Goal: Use online tool/utility: Utilize a website feature to perform a specific function

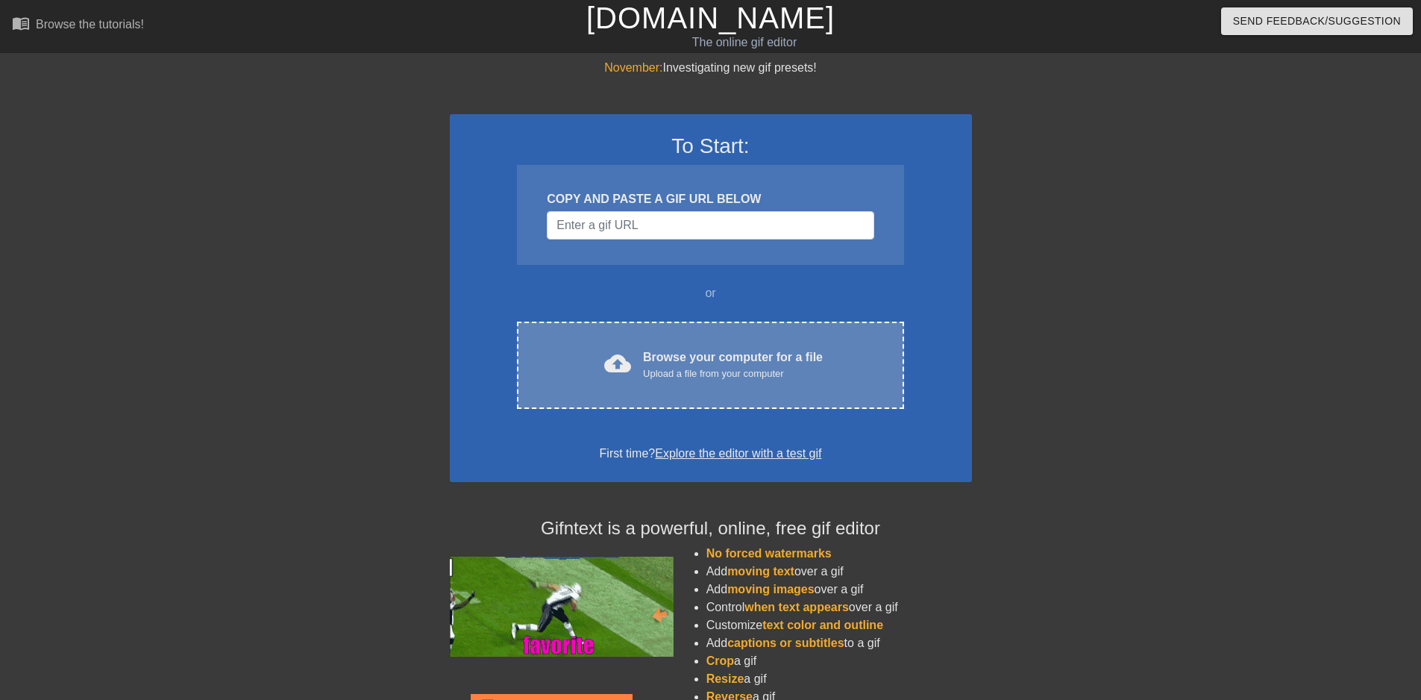
click at [627, 371] on span "cloud_upload" at bounding box center [617, 363] width 27 height 27
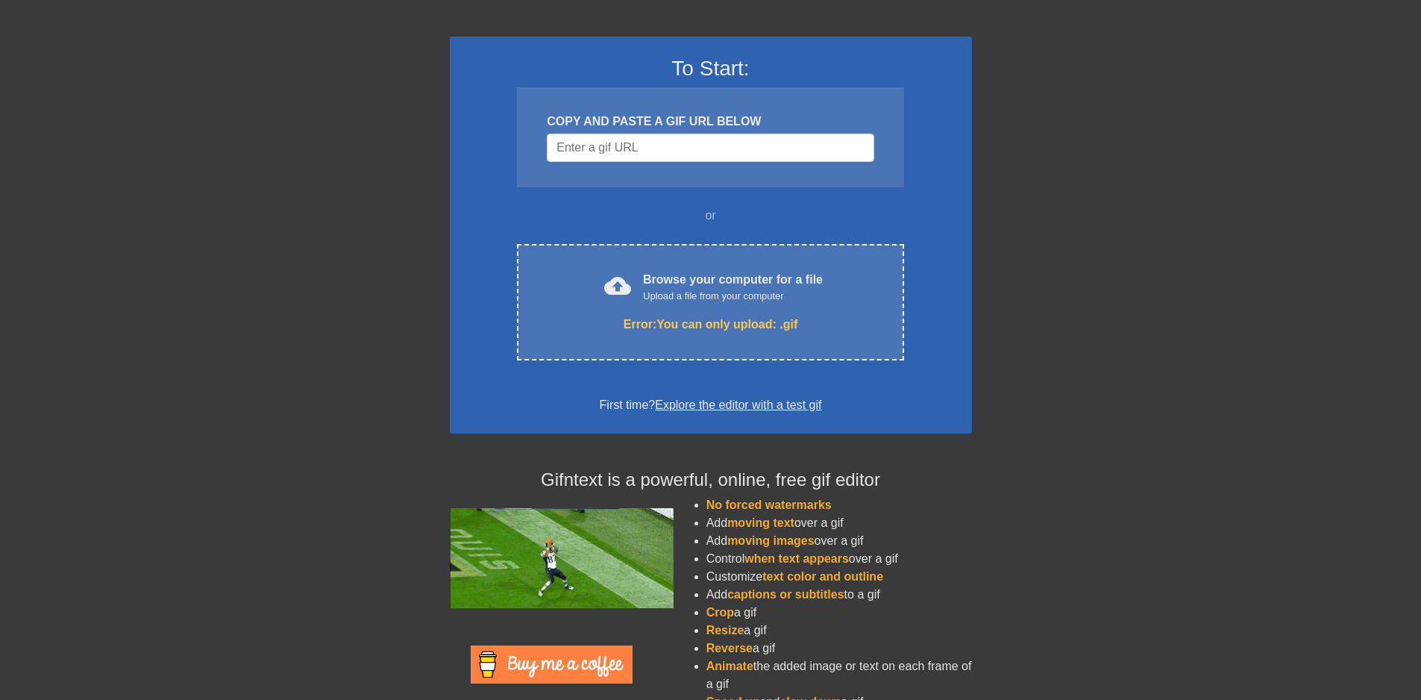
scroll to position [51, 0]
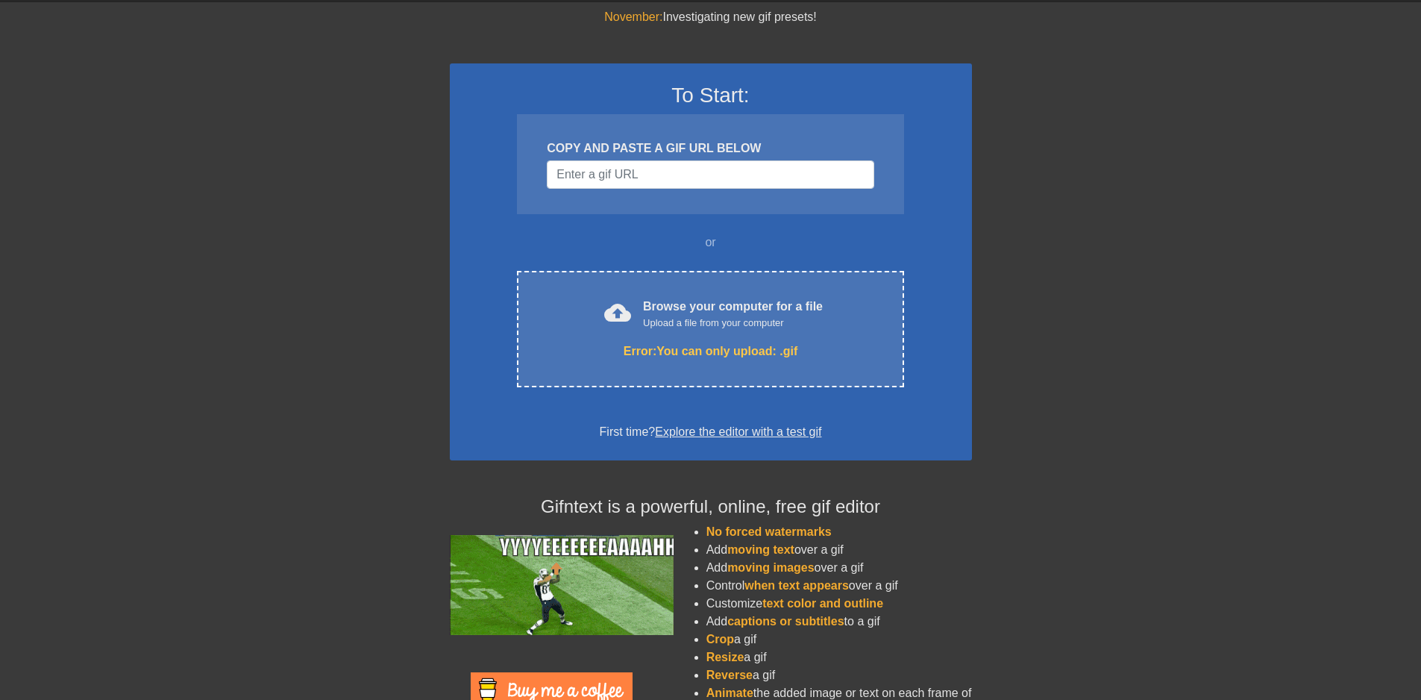
click at [743, 434] on link "Explore the editor with a test gif" at bounding box center [738, 431] width 166 height 13
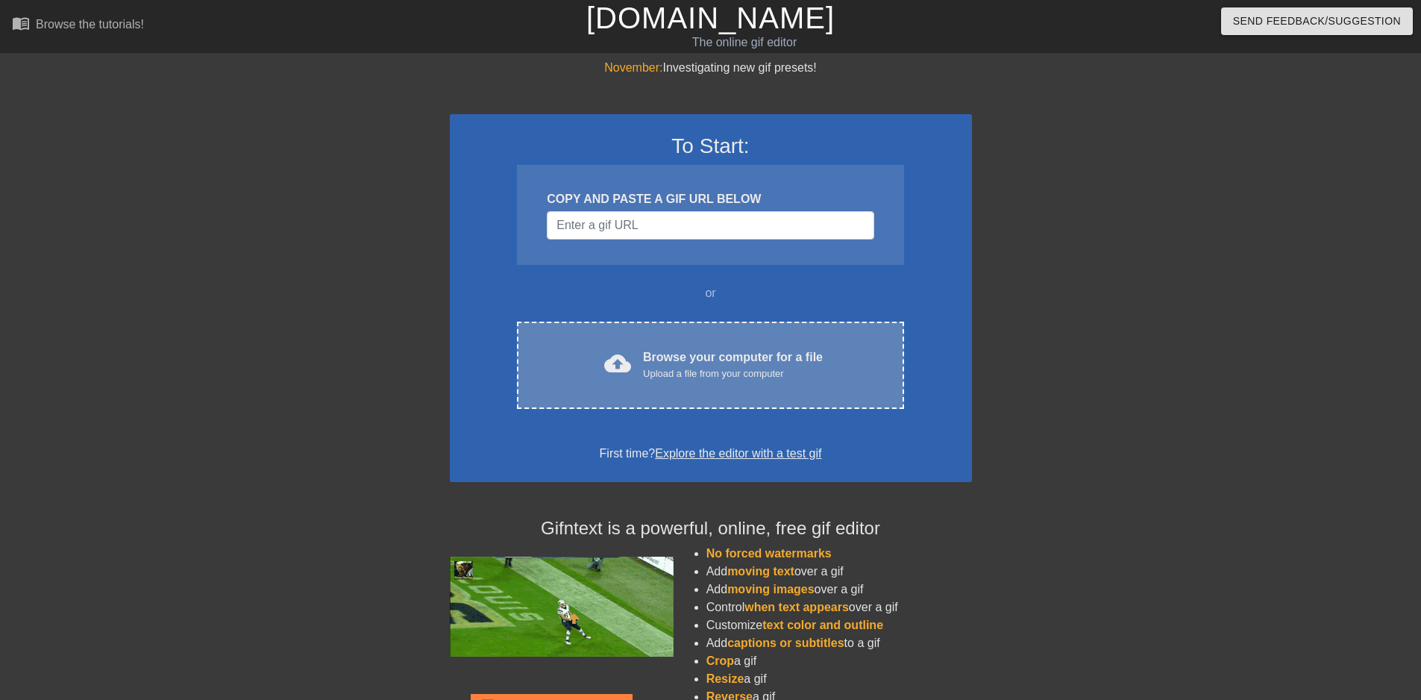
click at [658, 372] on div "Upload a file from your computer" at bounding box center [733, 373] width 180 height 15
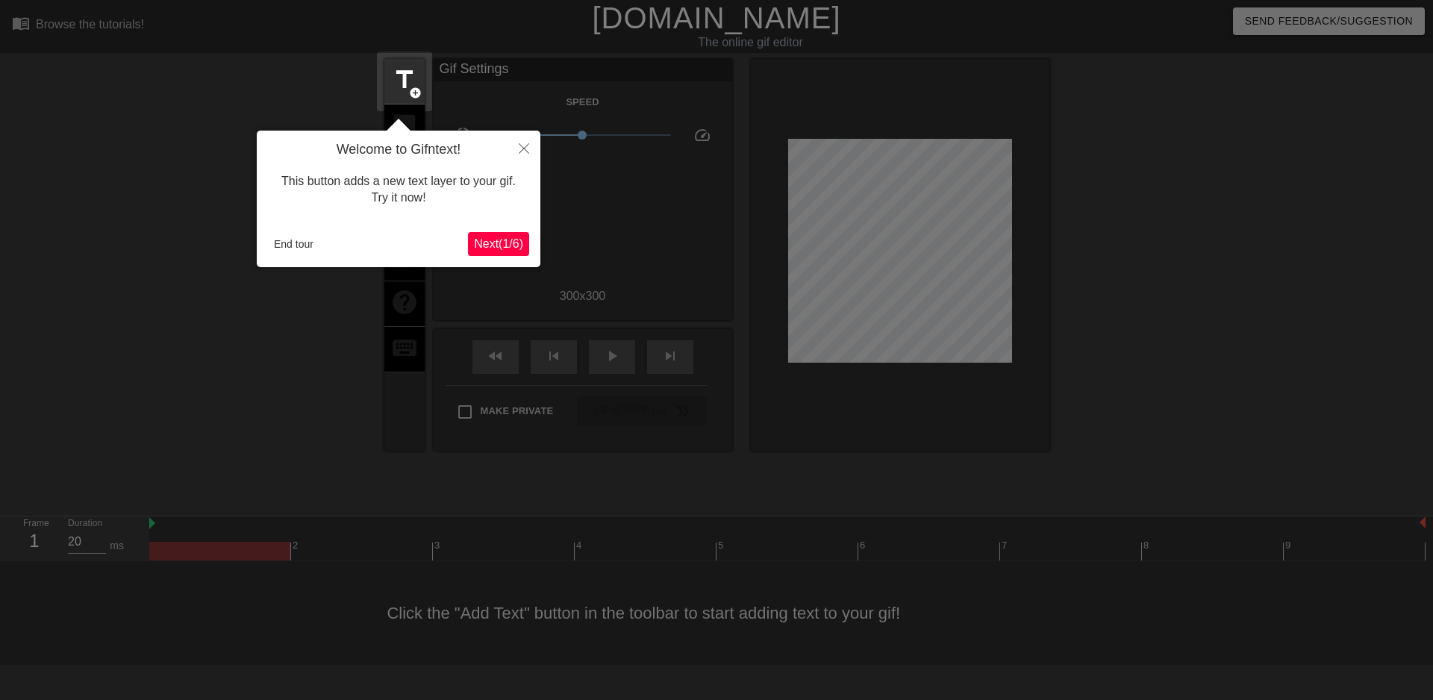
click at [489, 240] on span "Next ( 1 / 6 )" at bounding box center [498, 243] width 49 height 13
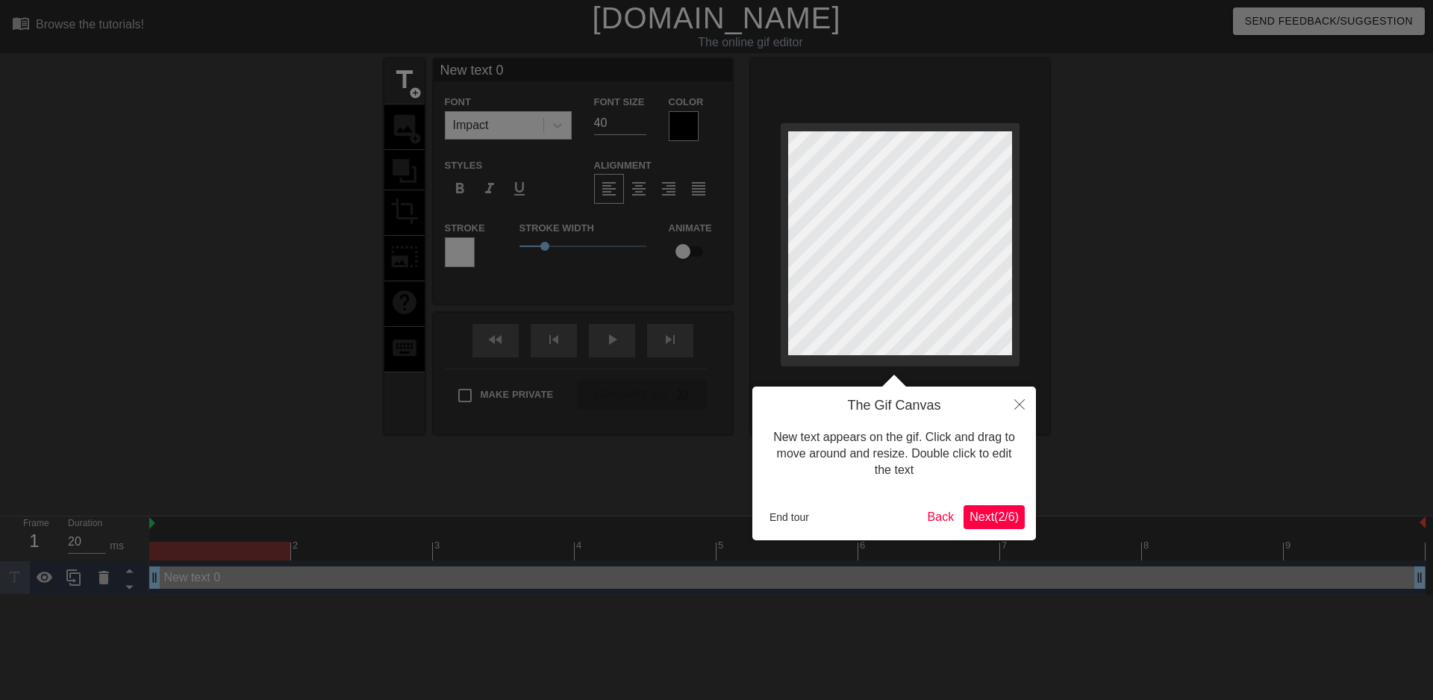
click at [998, 521] on span "Next ( 2 / 6 )" at bounding box center [993, 516] width 49 height 13
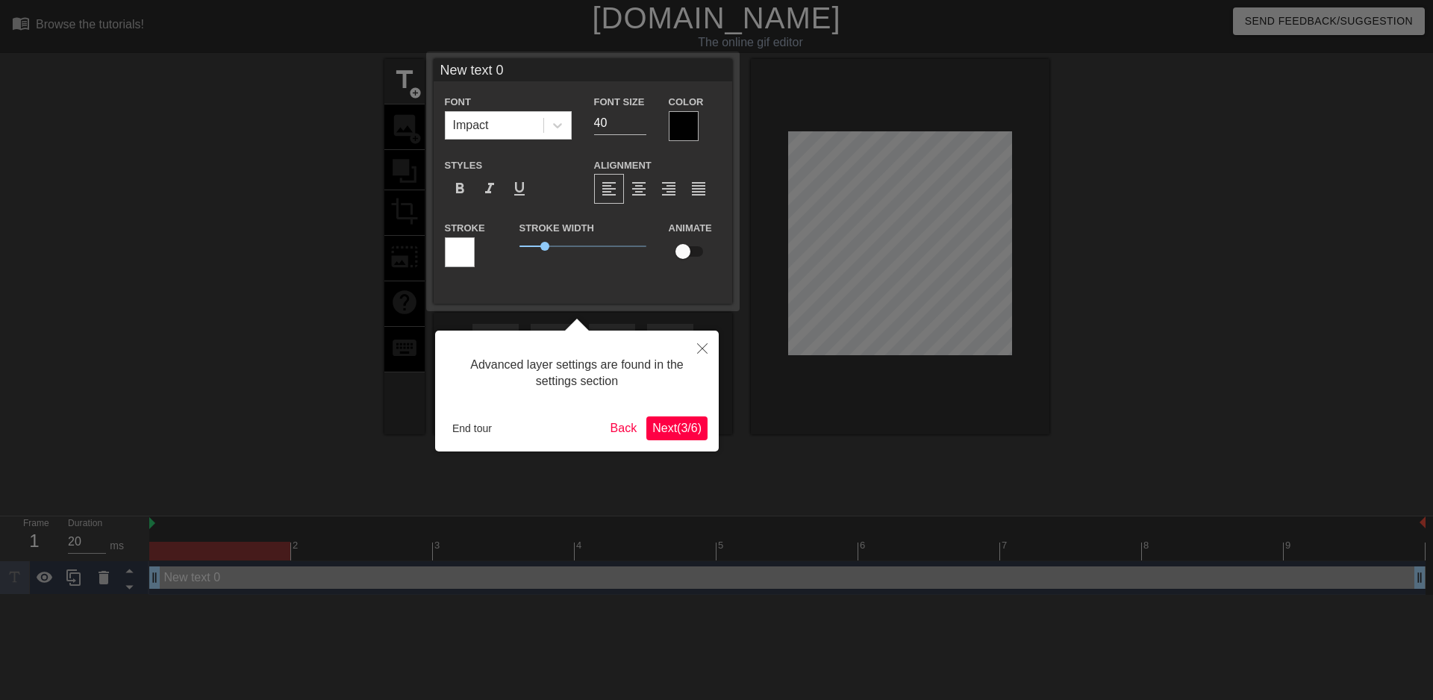
click at [683, 428] on span "Next ( 3 / 6 )" at bounding box center [676, 428] width 49 height 13
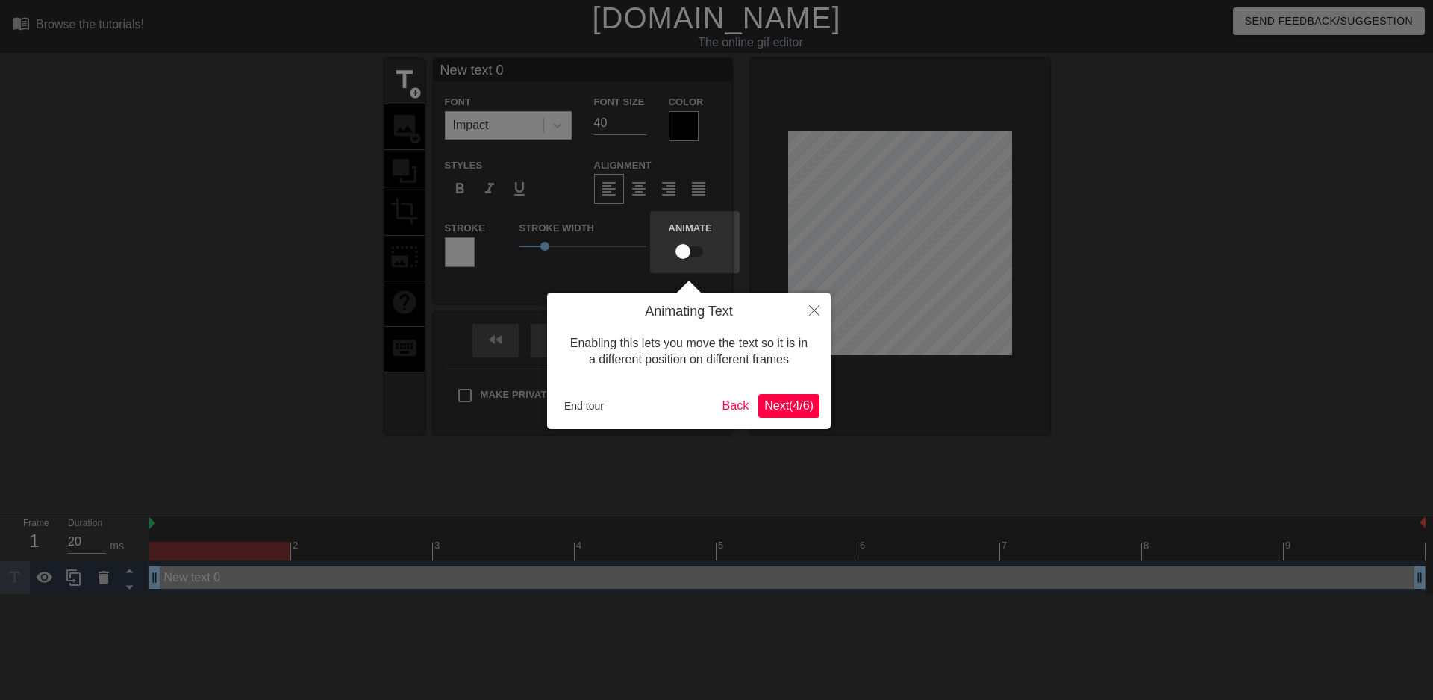
click at [777, 403] on span "Next ( 4 / 6 )" at bounding box center [788, 405] width 49 height 13
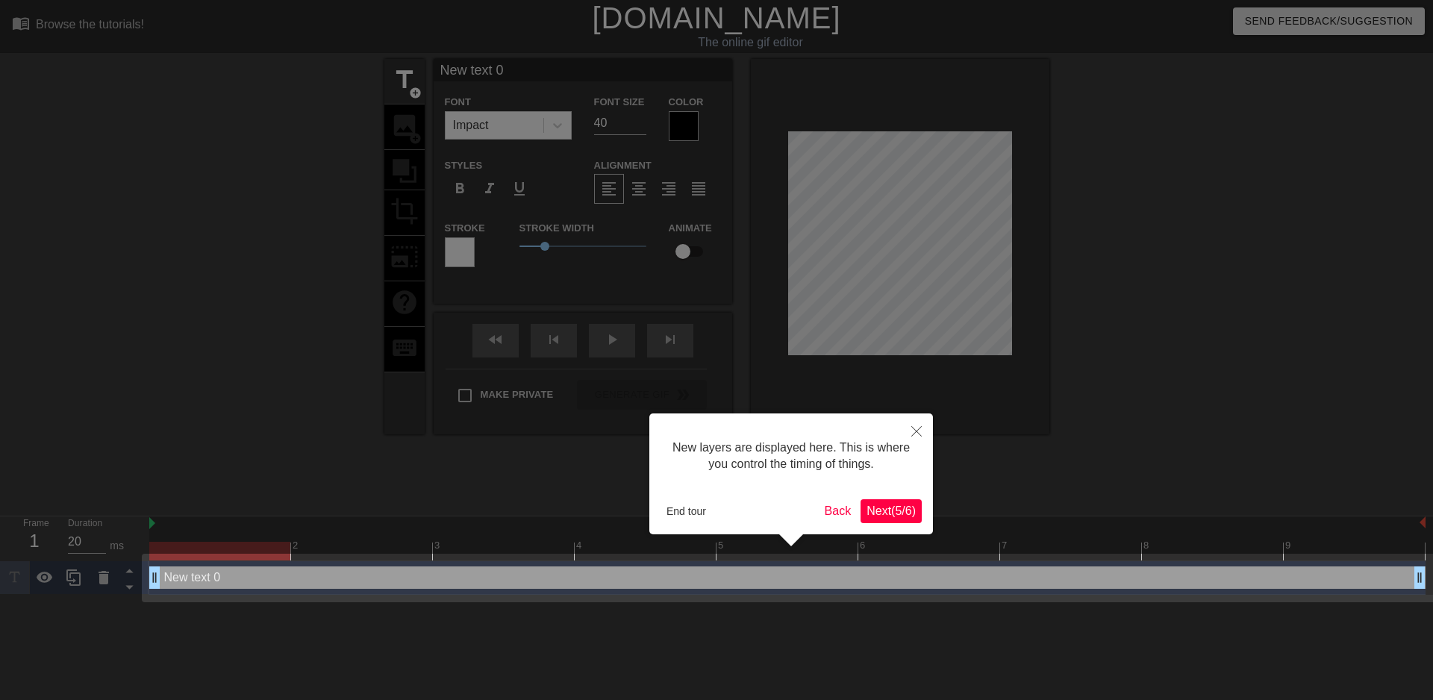
click at [871, 516] on span "Next ( 5 / 6 )" at bounding box center [890, 510] width 49 height 13
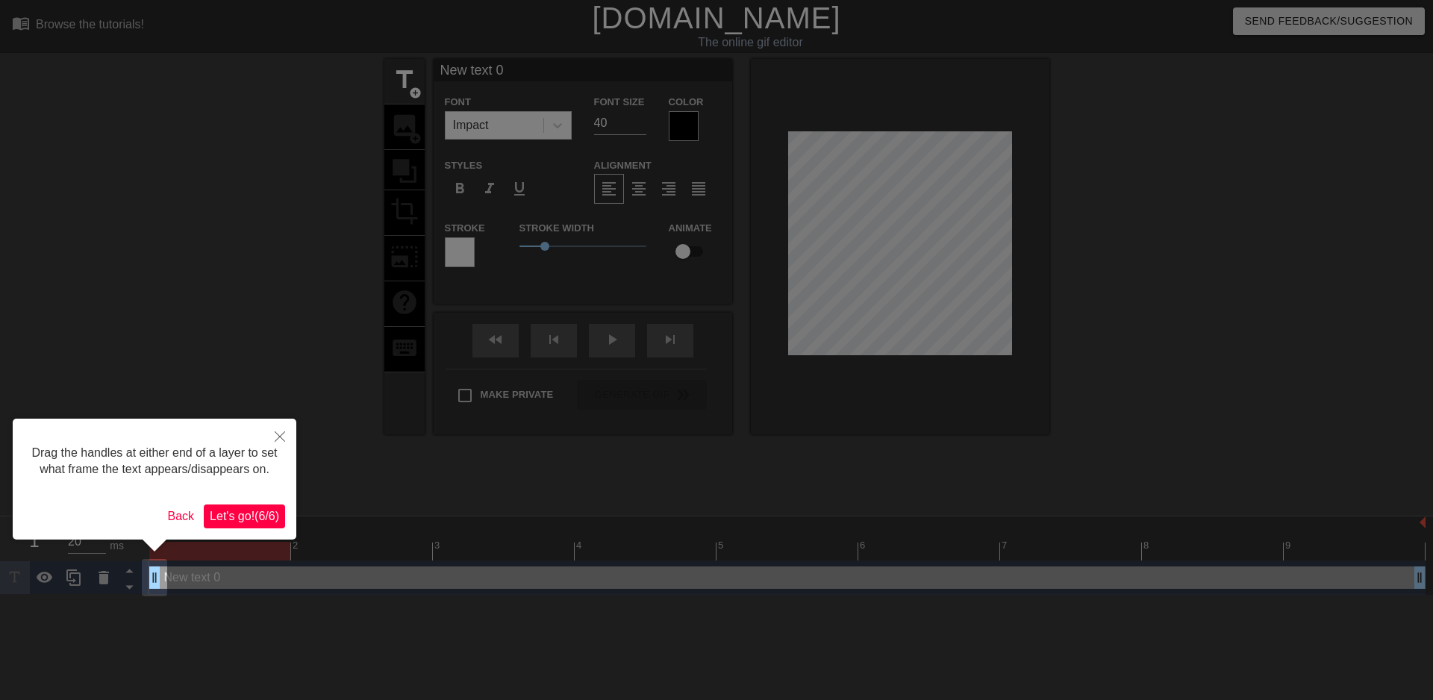
click at [269, 516] on span "Let's go! ( 6 / 6 )" at bounding box center [244, 516] width 69 height 13
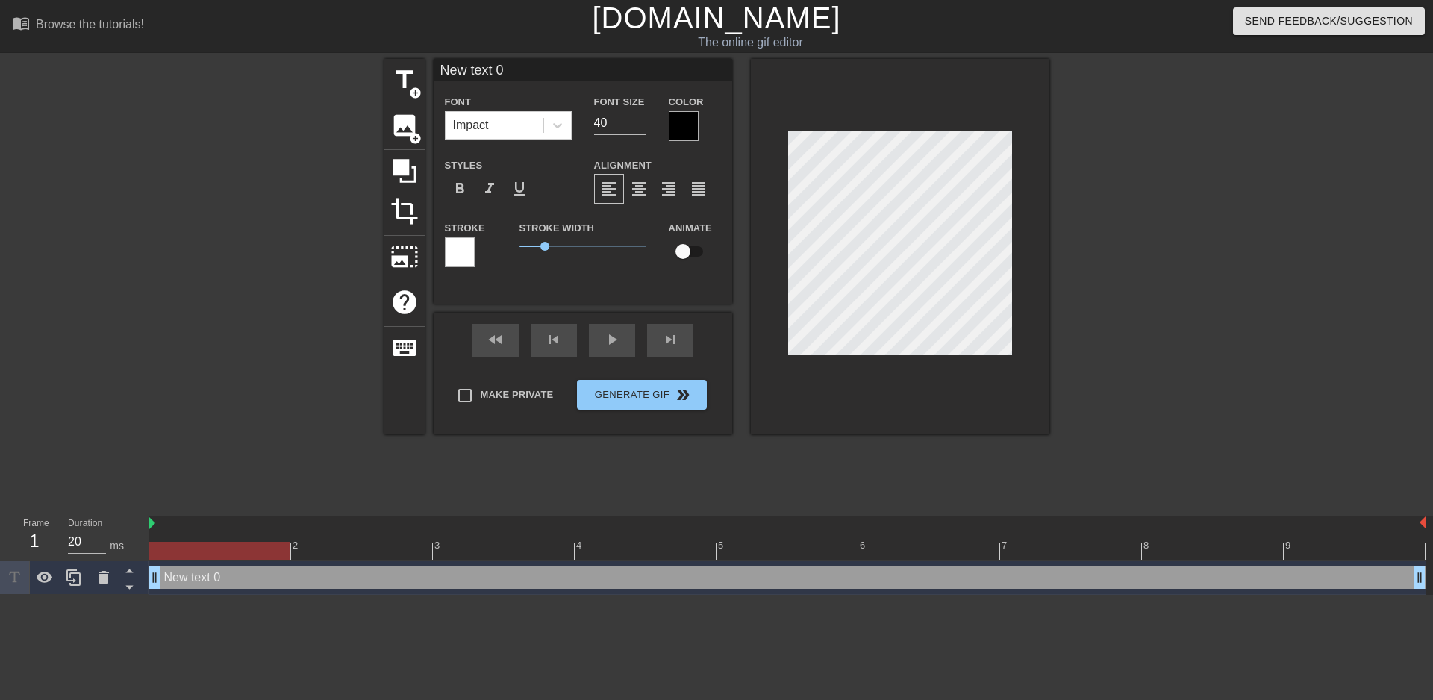
click at [1174, 150] on div "title add_circle image add_circle crop photo_size_select_large help keyboard Ne…" at bounding box center [716, 283] width 1433 height 448
click at [407, 119] on span "image" at bounding box center [404, 125] width 28 height 28
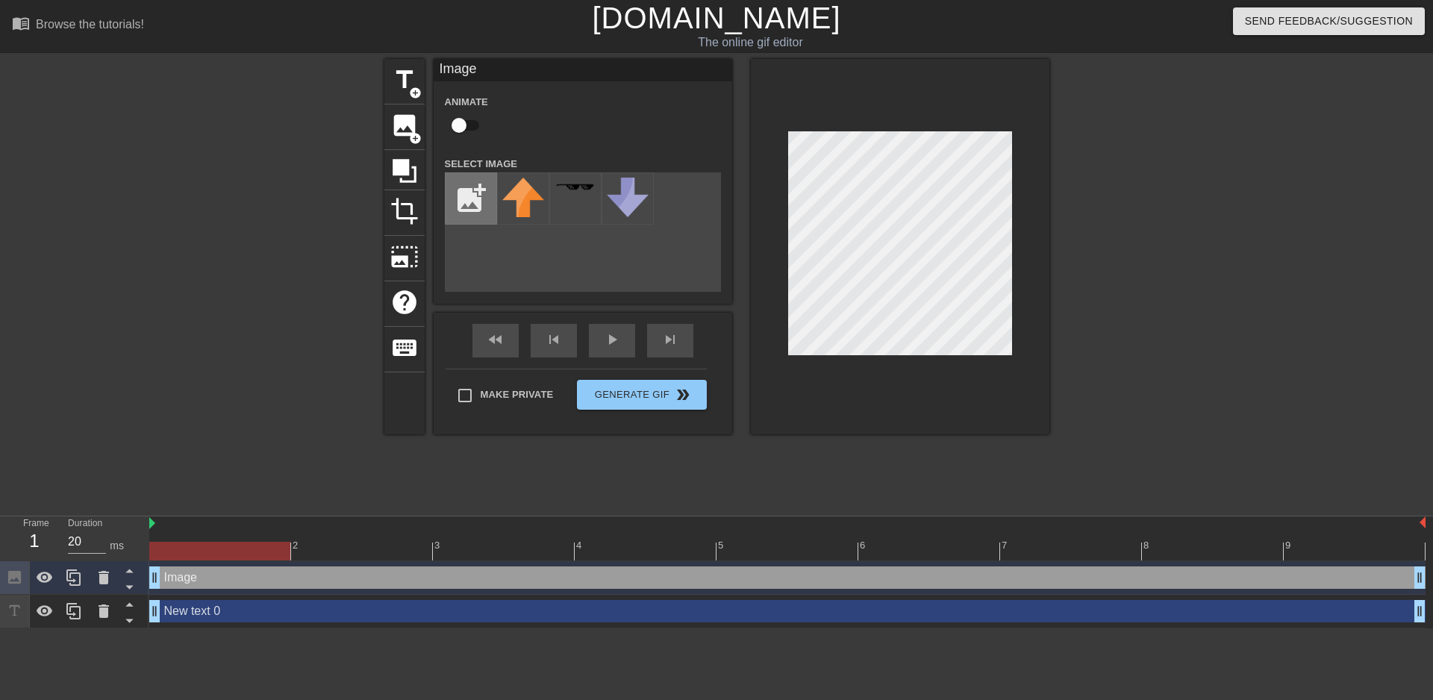
click at [459, 200] on input "file" at bounding box center [470, 198] width 51 height 51
type input "C:\fakepath\DoroDoro cyber [PERSON_NAME] .png"
click at [516, 198] on img at bounding box center [523, 199] width 42 height 42
click at [756, 431] on div at bounding box center [900, 246] width 298 height 375
click at [763, 328] on div at bounding box center [900, 246] width 298 height 375
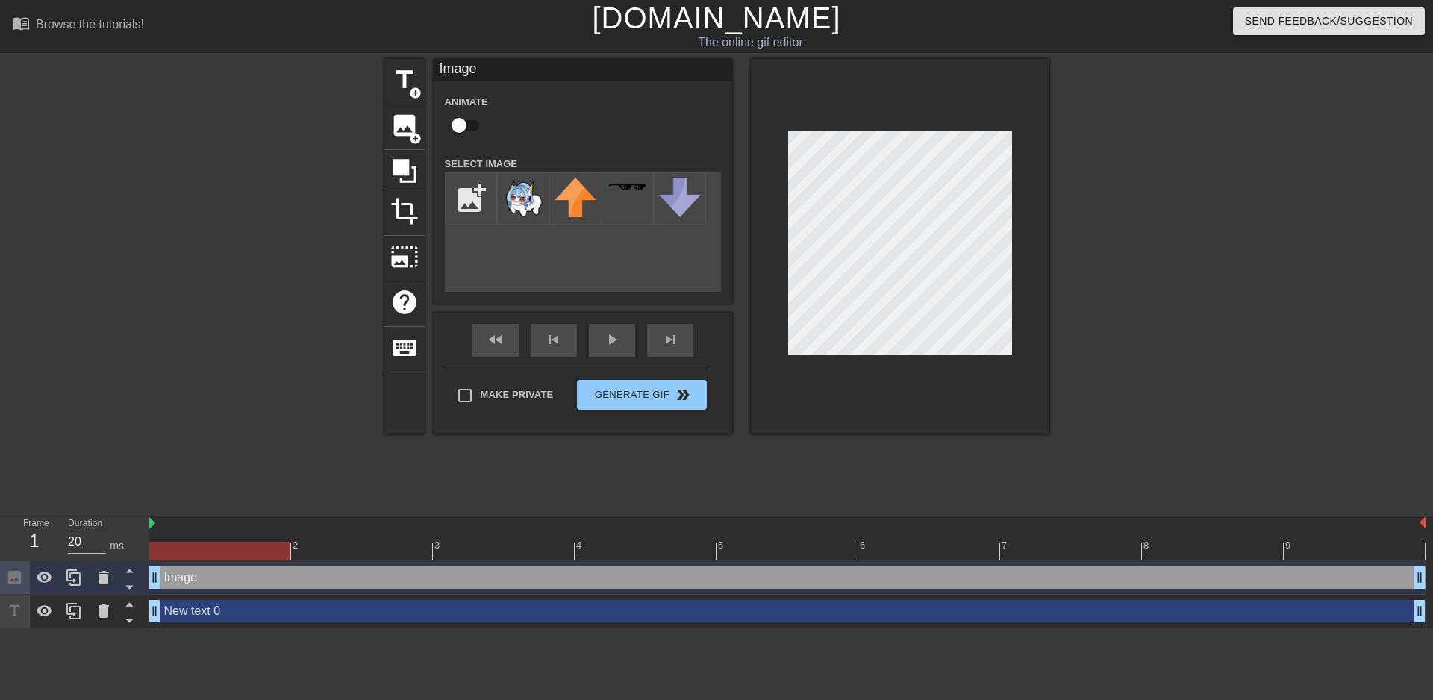
click at [900, 106] on div at bounding box center [900, 246] width 298 height 375
click at [980, 116] on div at bounding box center [900, 246] width 298 height 375
click at [212, 610] on div "New text 0 drag_handle drag_handle" at bounding box center [787, 611] width 1276 height 22
click at [298, 583] on div "Image drag_handle drag_handle" at bounding box center [787, 577] width 1276 height 22
click at [396, 581] on div "Image drag_handle drag_handle" at bounding box center [787, 577] width 1276 height 22
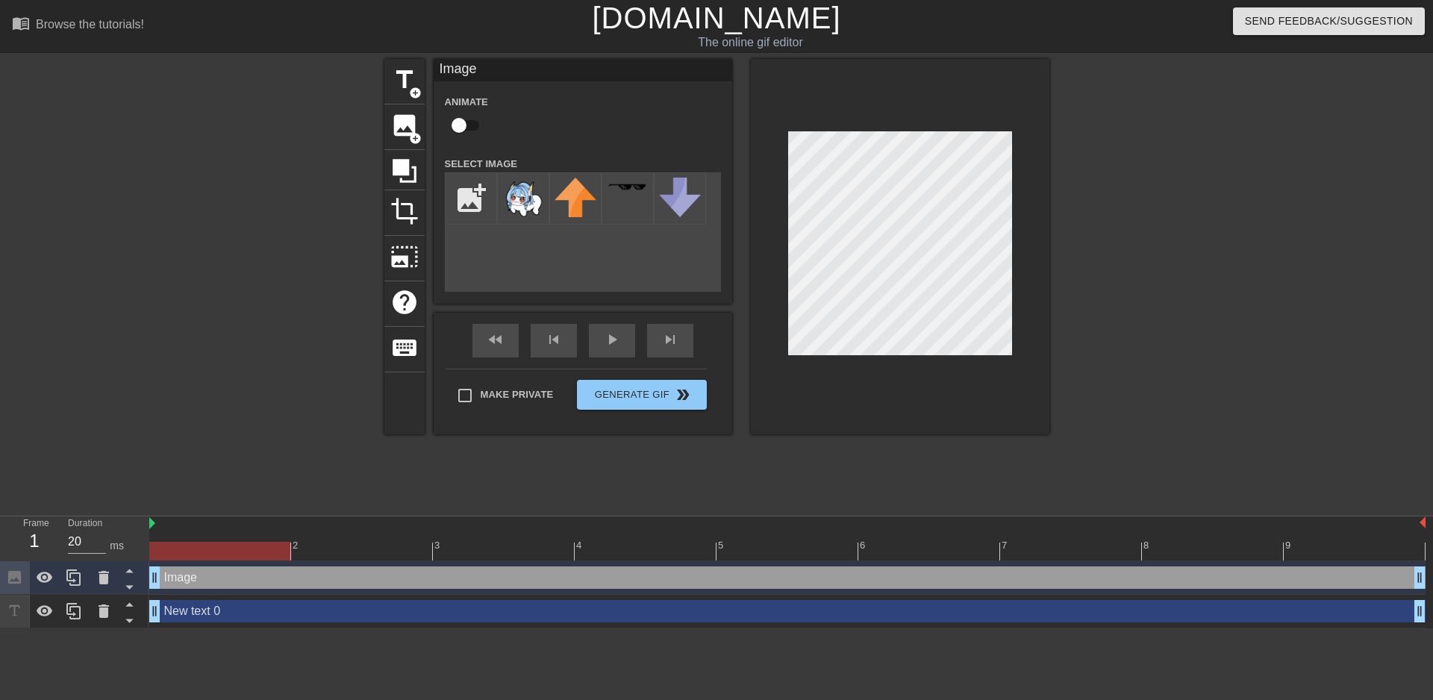
click at [383, 614] on div "New text 0 drag_handle drag_handle" at bounding box center [787, 611] width 1276 height 22
click at [41, 616] on icon at bounding box center [45, 610] width 16 height 11
click at [41, 616] on icon at bounding box center [45, 611] width 16 height 14
click at [49, 572] on icon at bounding box center [45, 578] width 18 height 18
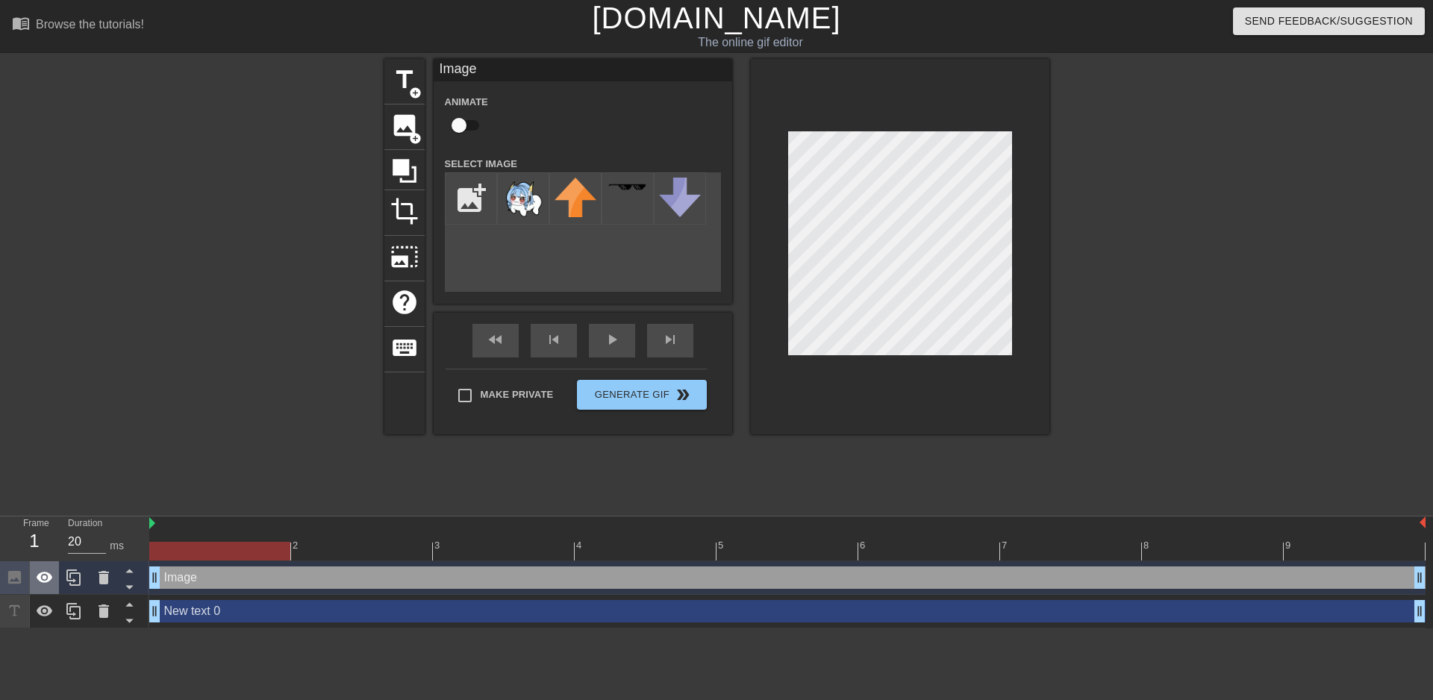
click at [49, 572] on icon at bounding box center [45, 578] width 18 height 18
click at [316, 618] on div "New text 0 drag_handle drag_handle" at bounding box center [787, 611] width 1276 height 22
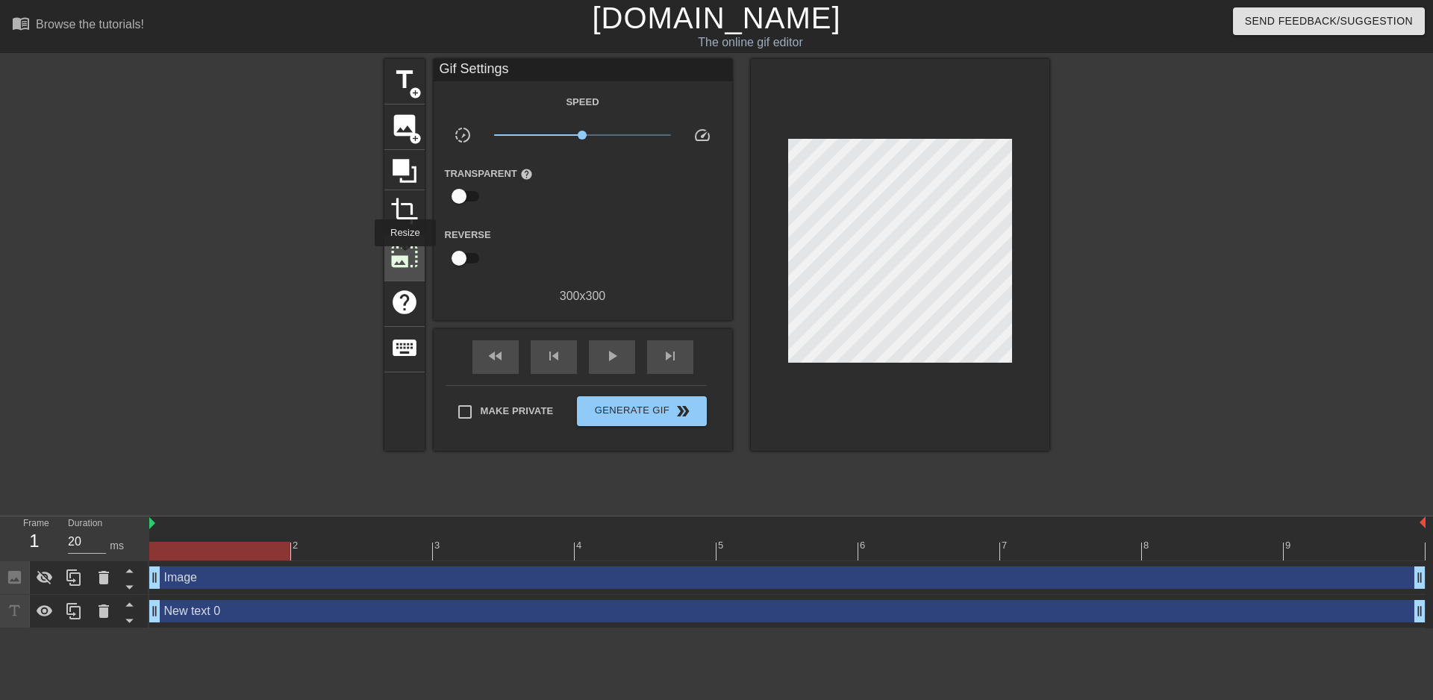
click at [404, 257] on span "photo_size_select_large" at bounding box center [404, 256] width 28 height 28
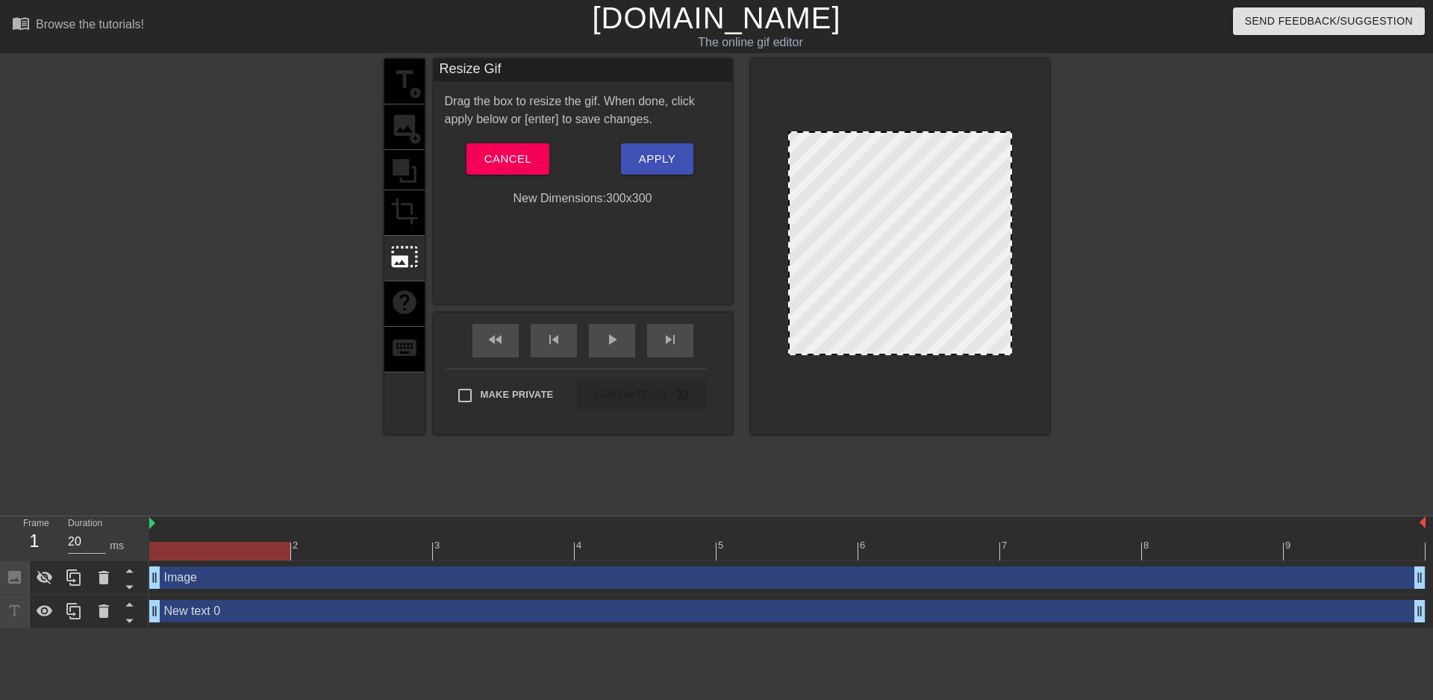
drag, startPoint x: 965, startPoint y: 184, endPoint x: 955, endPoint y: 187, distance: 10.9
click at [965, 184] on div at bounding box center [900, 243] width 224 height 224
drag, startPoint x: 921, startPoint y: 204, endPoint x: 882, endPoint y: 205, distance: 39.6
click at [882, 205] on div at bounding box center [900, 243] width 224 height 224
drag, startPoint x: 1008, startPoint y: 131, endPoint x: 985, endPoint y: 146, distance: 27.5
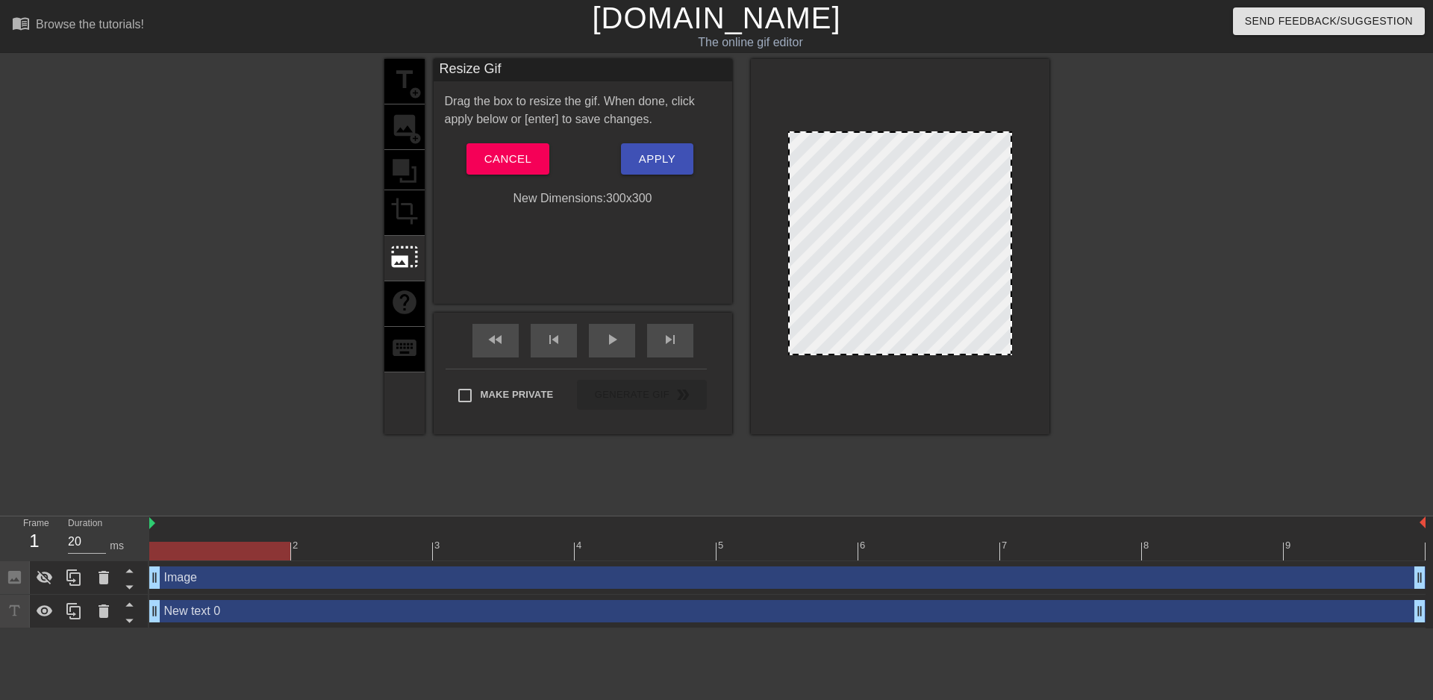
click at [985, 146] on div at bounding box center [900, 243] width 224 height 224
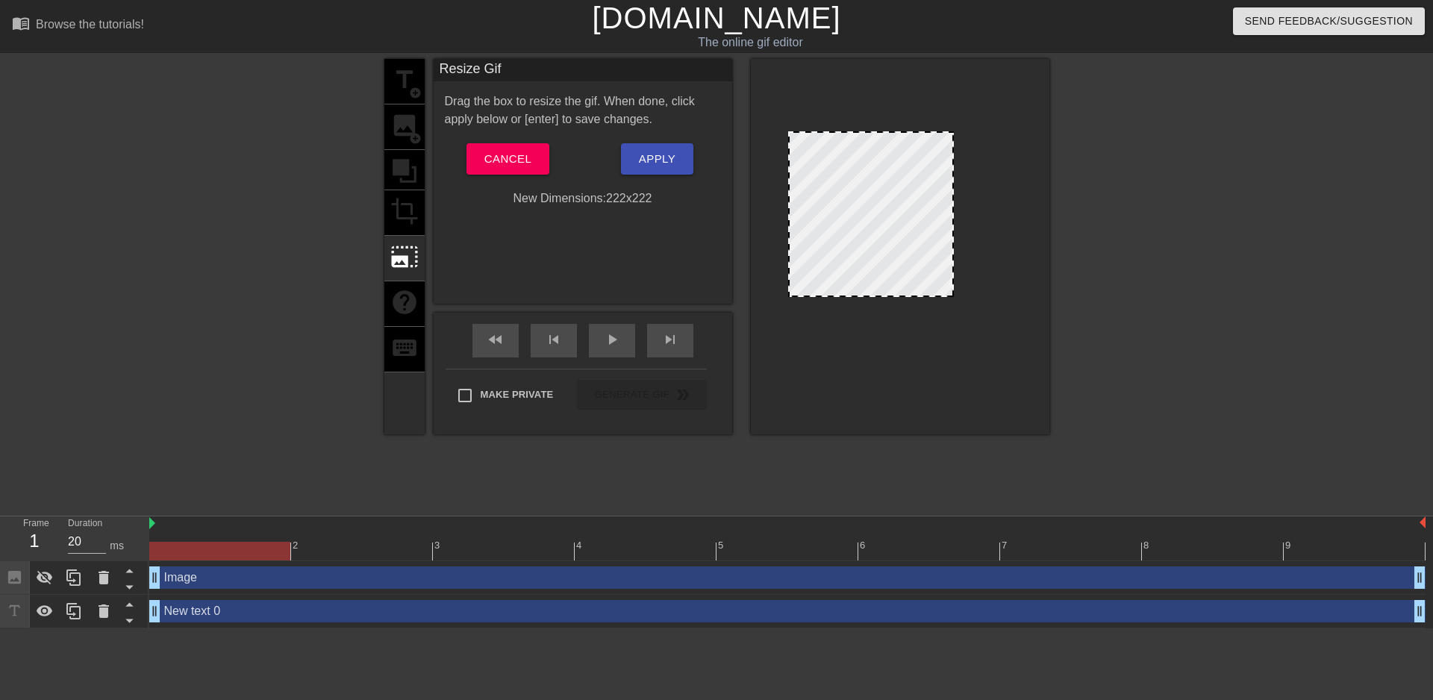
drag, startPoint x: 1009, startPoint y: 141, endPoint x: 949, endPoint y: 146, distance: 59.9
drag, startPoint x: 858, startPoint y: 211, endPoint x: 875, endPoint y: 203, distance: 19.0
click at [875, 203] on div at bounding box center [870, 213] width 164 height 164
click at [655, 161] on span "Apply" at bounding box center [657, 158] width 37 height 19
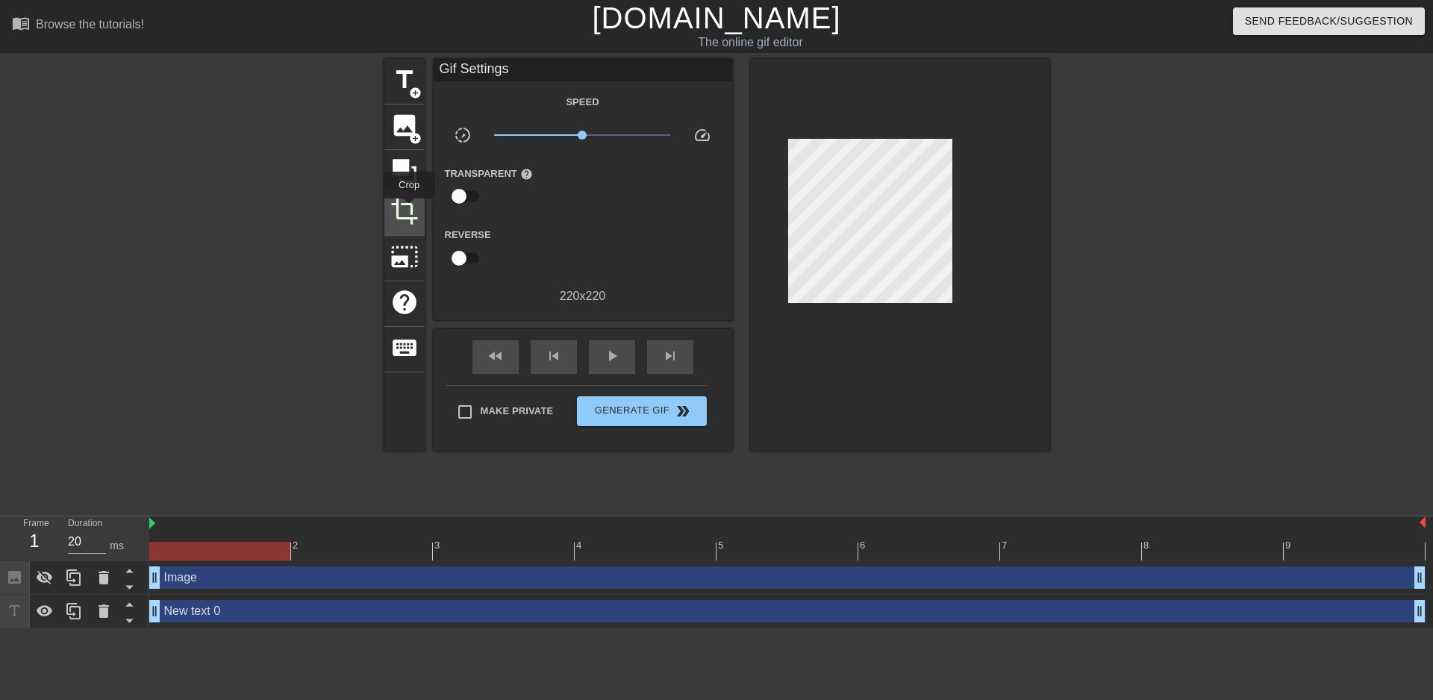
click at [409, 209] on span "crop" at bounding box center [404, 211] width 28 height 28
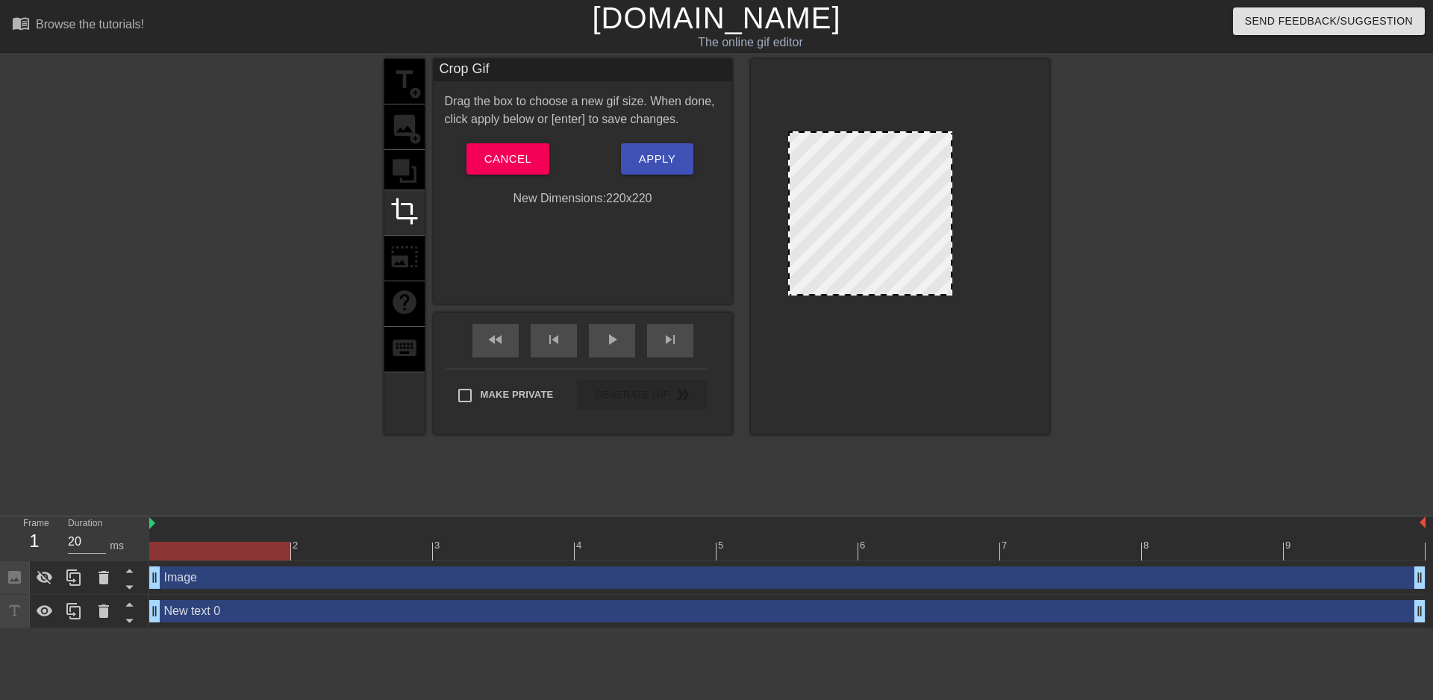
click at [401, 245] on div "title add_circle image add_circle crop photo_size_select_large help keyboard" at bounding box center [404, 246] width 40 height 375
click at [406, 210] on span "crop" at bounding box center [404, 211] width 28 height 28
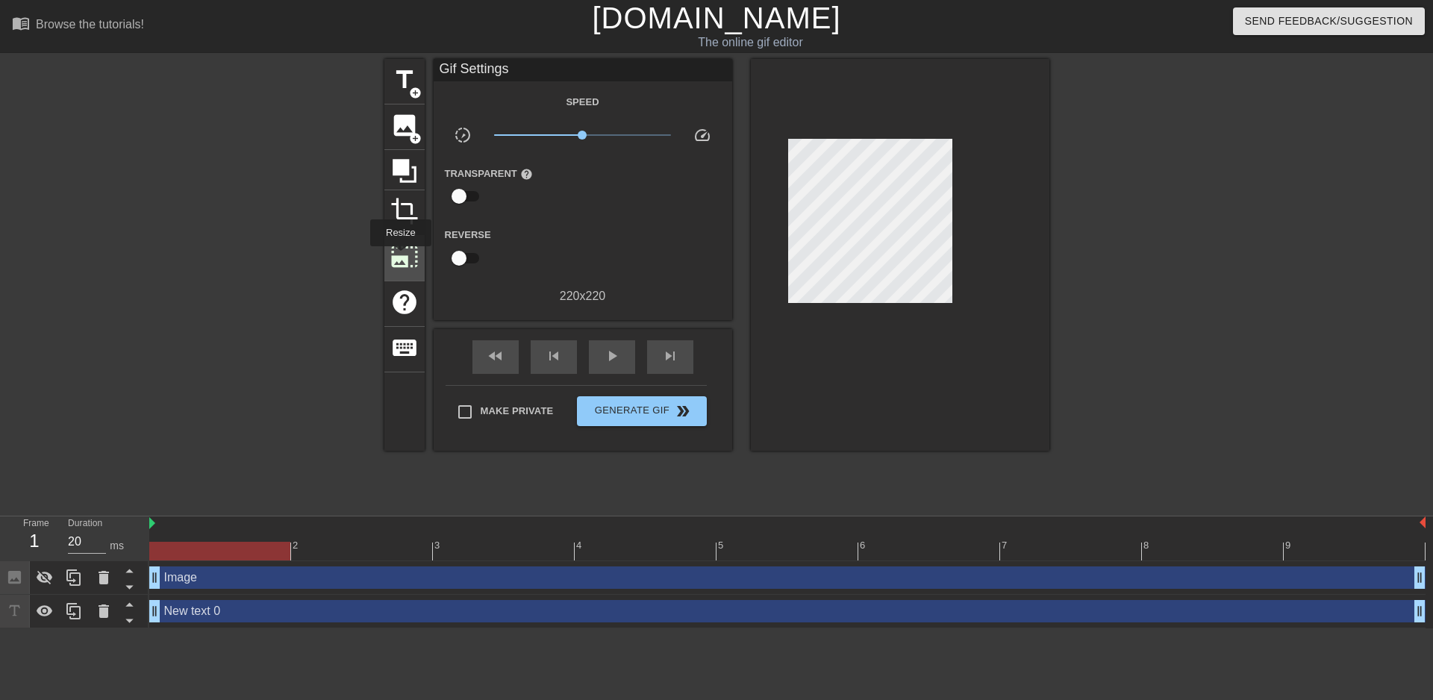
click at [399, 257] on span "photo_size_select_large" at bounding box center [404, 256] width 28 height 28
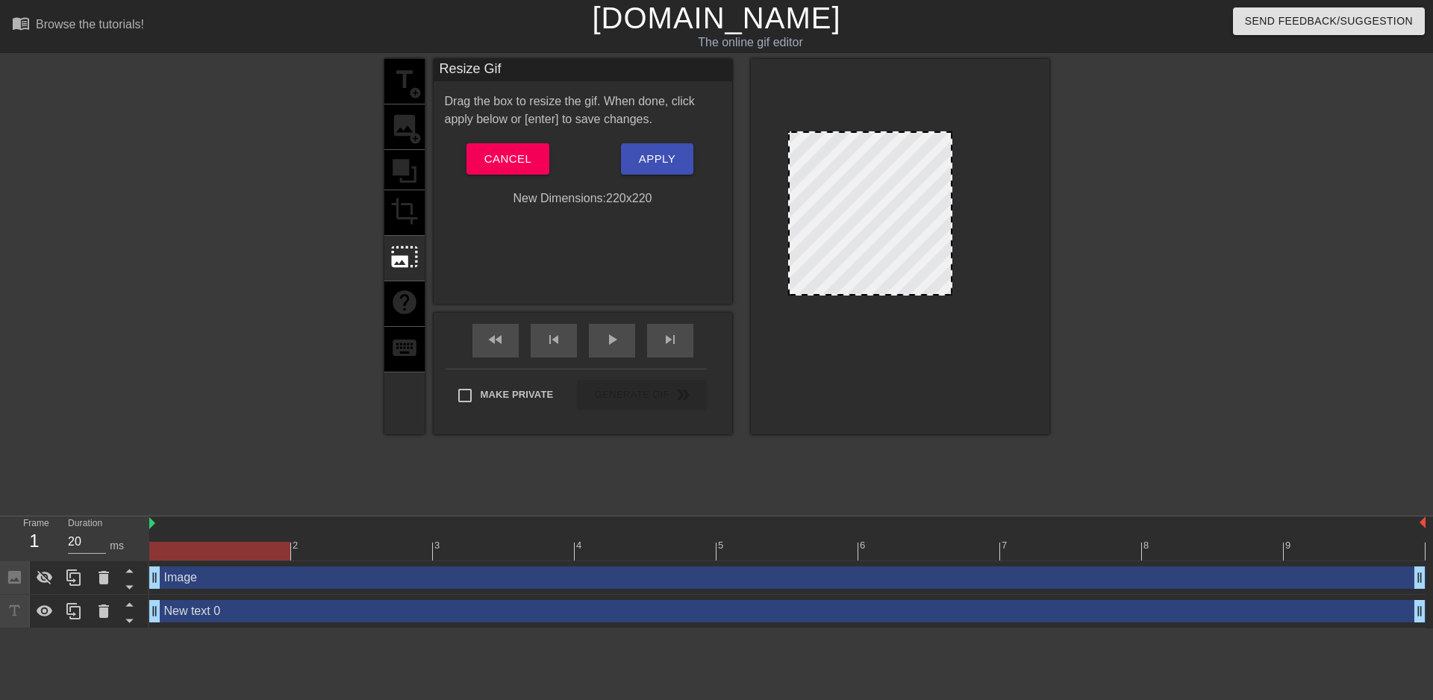
drag, startPoint x: 865, startPoint y: 210, endPoint x: 666, endPoint y: 270, distance: 208.0
click at [860, 229] on div at bounding box center [870, 213] width 164 height 164
click at [501, 163] on span "Cancel" at bounding box center [507, 158] width 47 height 19
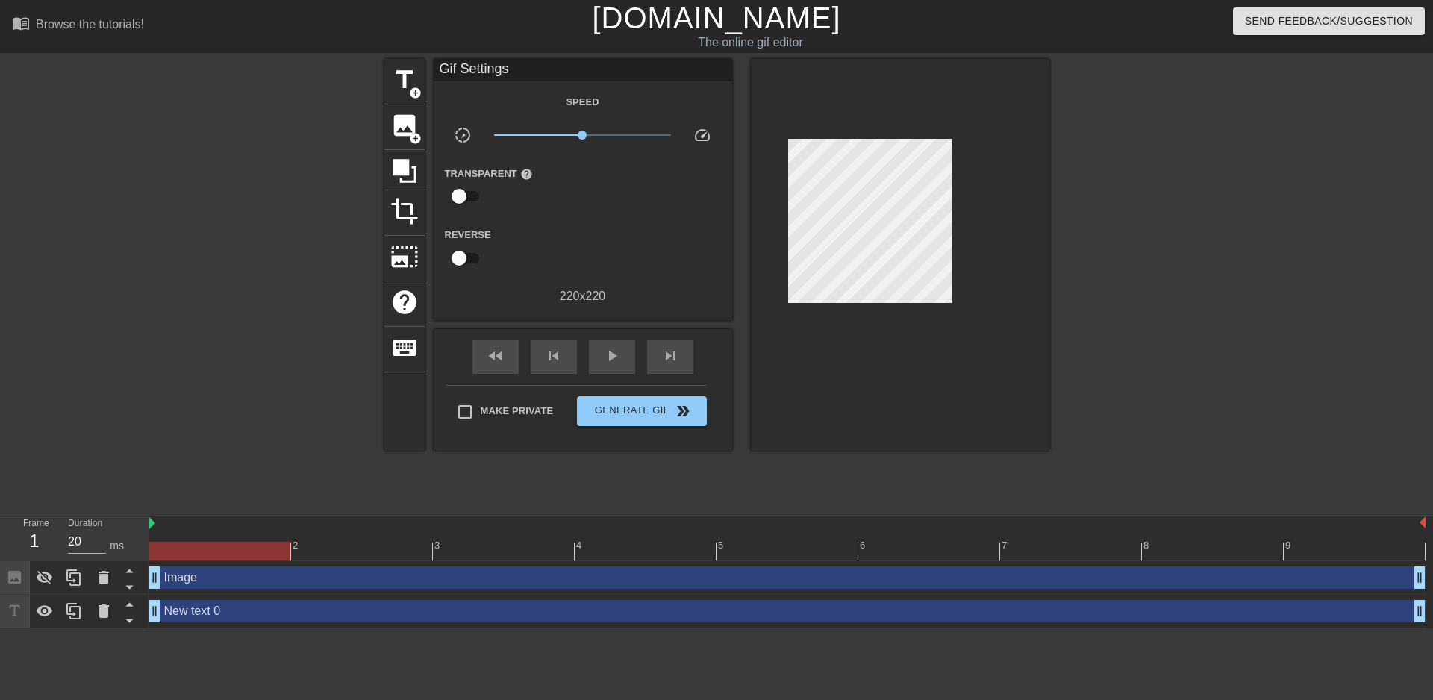
click at [307, 613] on div "New text 0 drag_handle drag_handle" at bounding box center [787, 611] width 1276 height 22
click at [48, 586] on icon at bounding box center [45, 578] width 18 height 18
click at [286, 599] on div "New text 0 drag_handle drag_handle" at bounding box center [787, 612] width 1276 height 34
click at [71, 613] on icon at bounding box center [74, 611] width 18 height 18
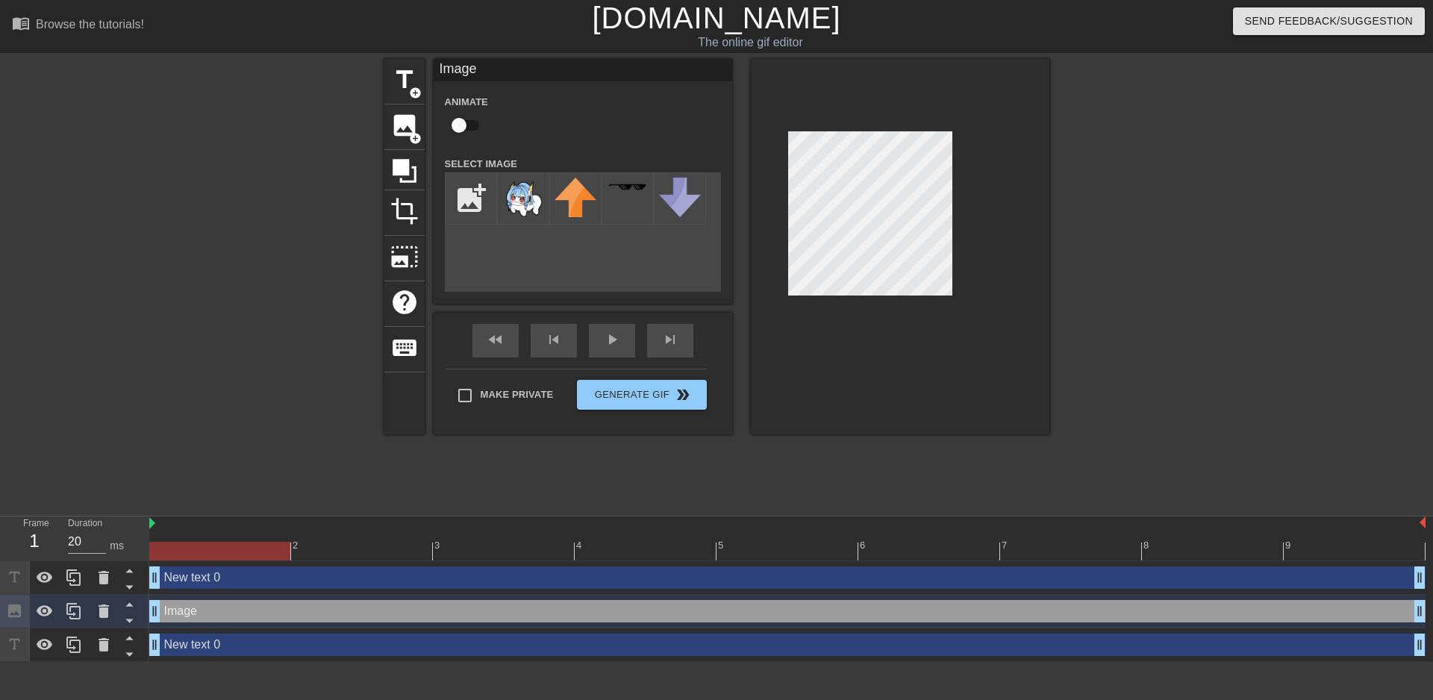
click at [316, 585] on div "New text 0 drag_handle drag_handle" at bounding box center [787, 577] width 1276 height 22
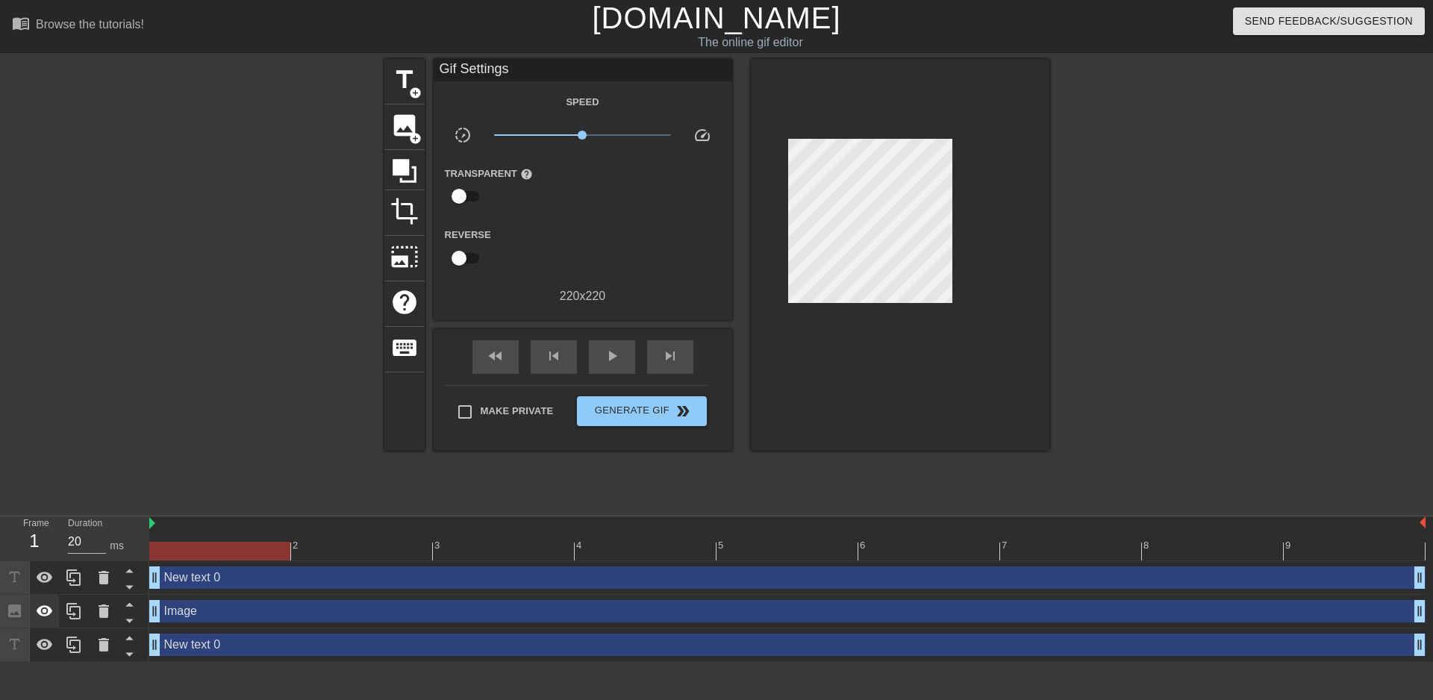
click at [44, 616] on icon at bounding box center [45, 610] width 16 height 11
click at [619, 577] on div "New text 0 drag_handle drag_handle" at bounding box center [787, 577] width 1276 height 22
click at [507, 644] on div "New text 0 drag_handle drag_handle" at bounding box center [787, 644] width 1276 height 22
click at [127, 635] on icon at bounding box center [129, 637] width 19 height 19
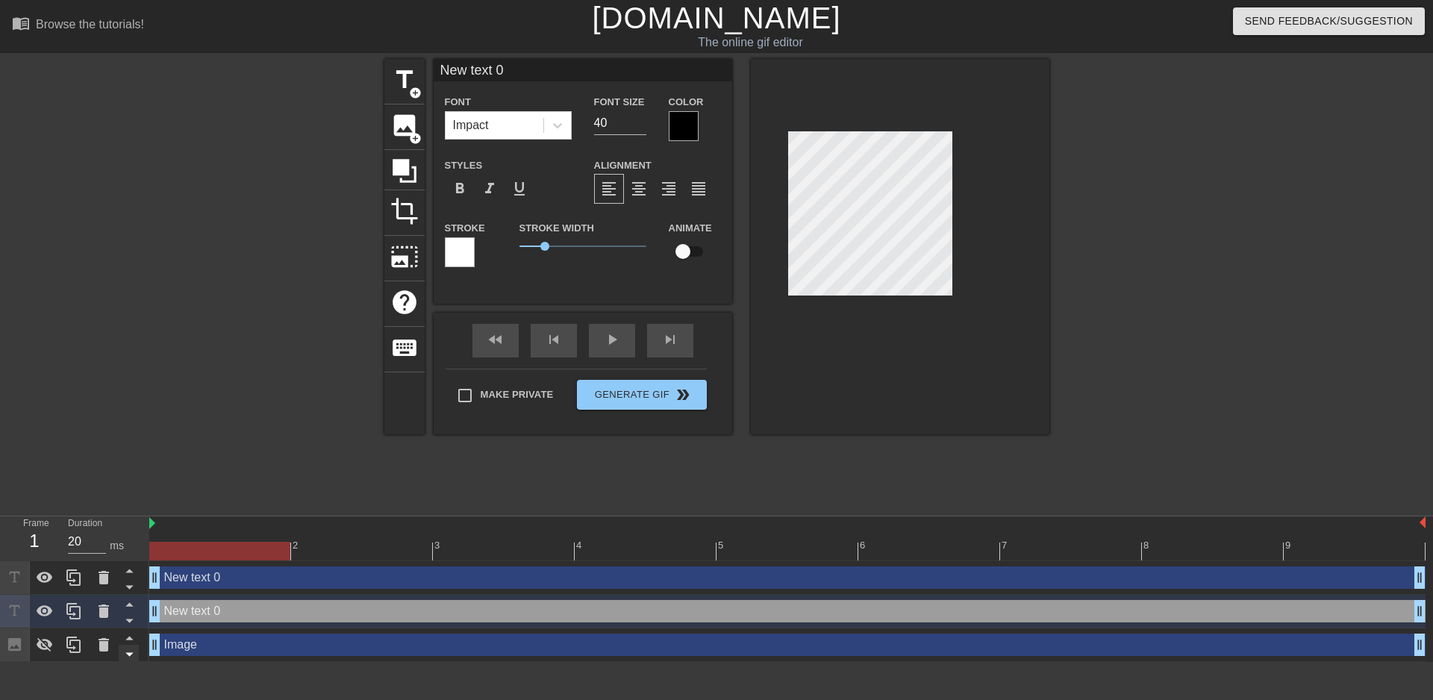
click at [126, 650] on icon at bounding box center [129, 654] width 19 height 19
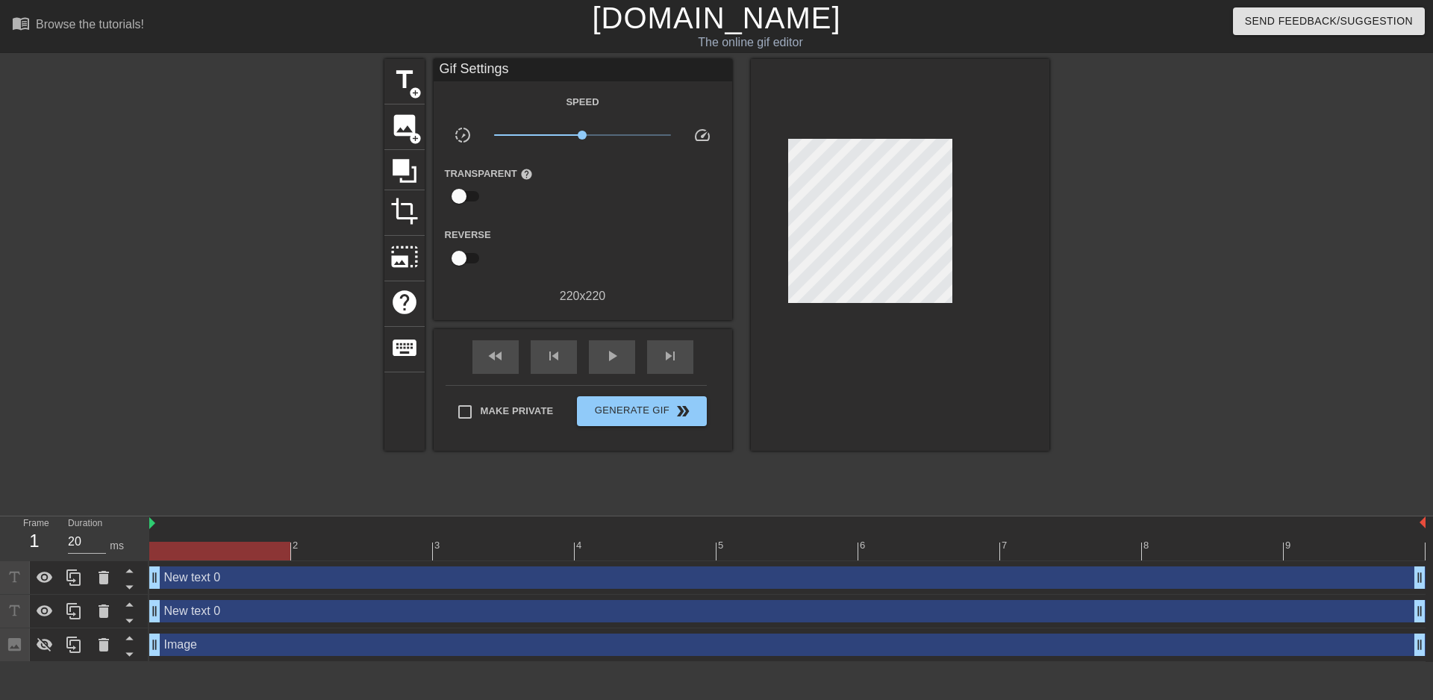
click at [790, 348] on div at bounding box center [900, 255] width 298 height 392
click at [397, 251] on span "photo_size_select_large" at bounding box center [404, 256] width 28 height 28
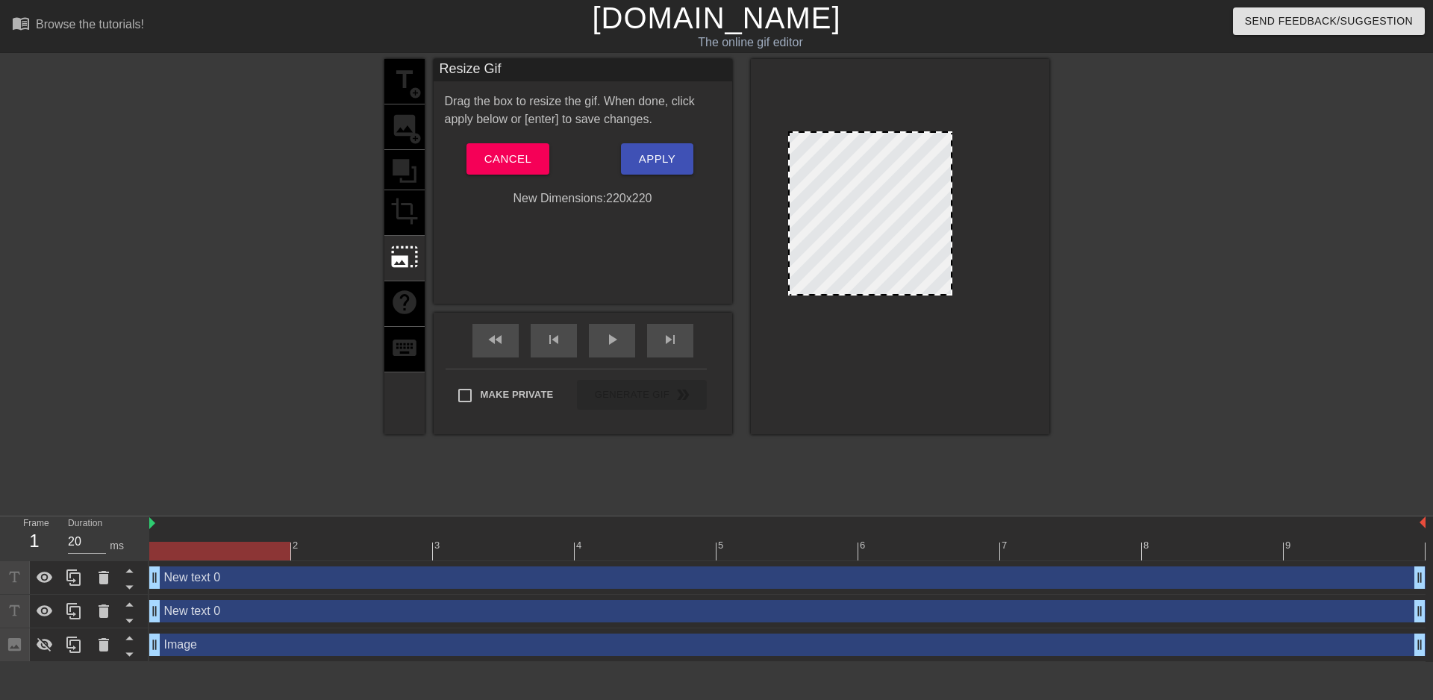
drag, startPoint x: 880, startPoint y: 201, endPoint x: 903, endPoint y: 232, distance: 38.9
click at [905, 235] on div at bounding box center [870, 213] width 164 height 164
drag, startPoint x: 857, startPoint y: 212, endPoint x: 813, endPoint y: 210, distance: 43.3
drag, startPoint x: 813, startPoint y: 210, endPoint x: 683, endPoint y: 188, distance: 131.6
drag, startPoint x: 683, startPoint y: 188, endPoint x: 518, endPoint y: 158, distance: 168.3
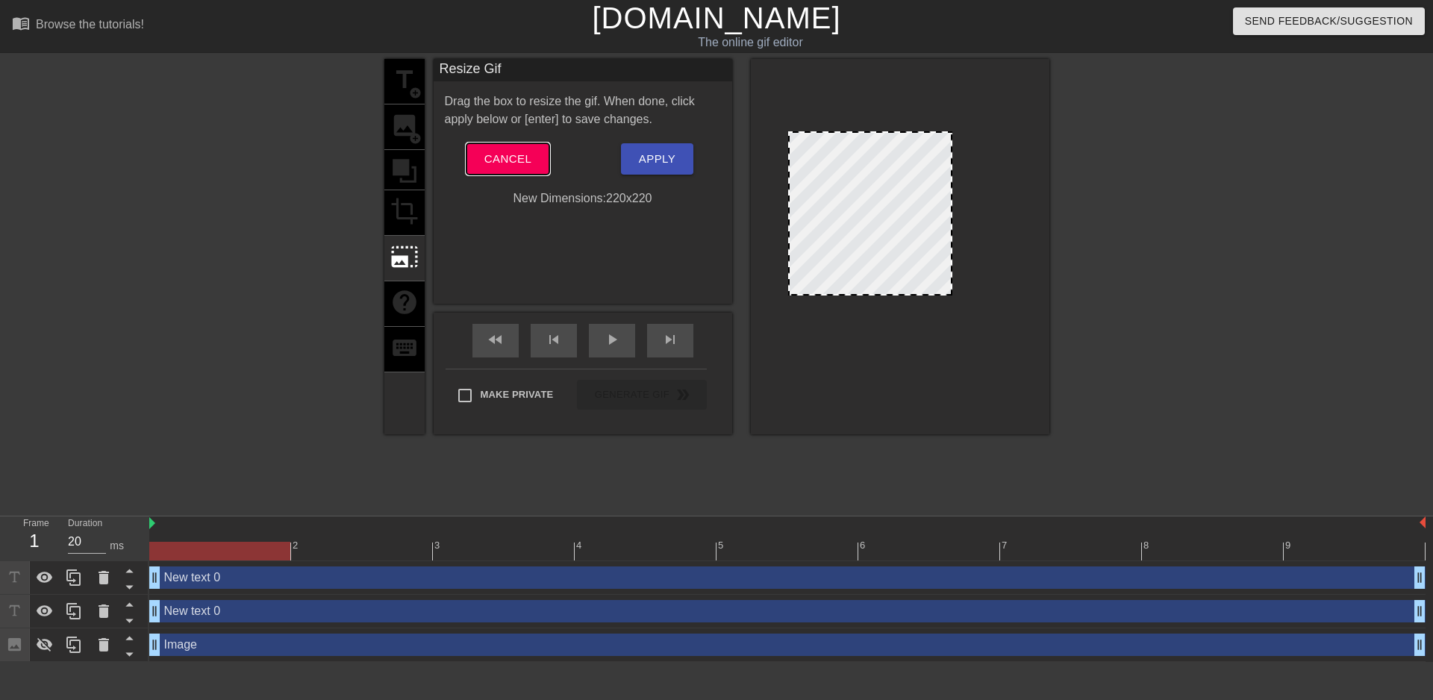
click at [518, 158] on span "Cancel" at bounding box center [507, 158] width 47 height 19
